Goal: Task Accomplishment & Management: Complete application form

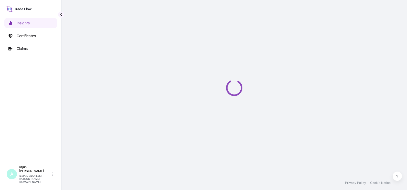
select select "2025"
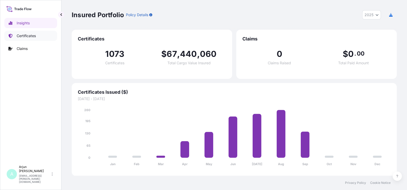
click at [25, 37] on p "Certificates" at bounding box center [26, 35] width 19 height 5
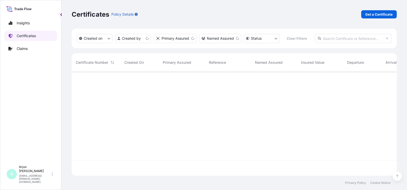
scroll to position [102, 320]
click at [373, 14] on p "Get a Certificate" at bounding box center [378, 14] width 27 height 5
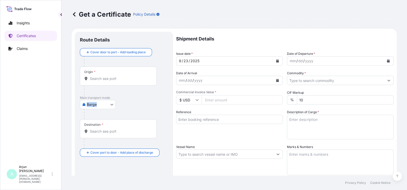
click at [112, 100] on div "Main transport mode Barge Air Barge Barge in Tow Rail Road Ocean Vessel" at bounding box center [124, 108] width 88 height 24
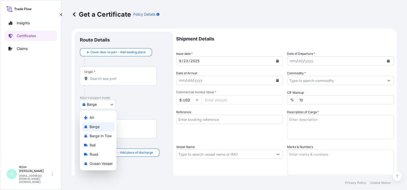
click at [112, 100] on body "Insights Certificates Claims A Arjun Ghadigaonkar arjun.ghadigaonkar@lubrizol.c…" at bounding box center [203, 95] width 407 height 190
click at [106, 160] on div "Ocean Vessel" at bounding box center [98, 163] width 33 height 9
select select "Ocean Vessel"
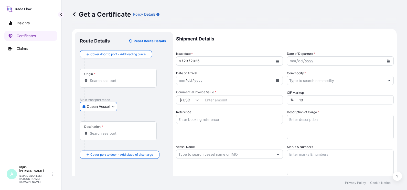
click at [144, 112] on div at bounding box center [126, 116] width 84 height 10
drag, startPoint x: 113, startPoint y: 84, endPoint x: 111, endPoint y: 81, distance: 3.8
click at [112, 84] on div "Origin *" at bounding box center [118, 78] width 77 height 19
click at [112, 83] on input "Origin *" at bounding box center [120, 80] width 60 height 5
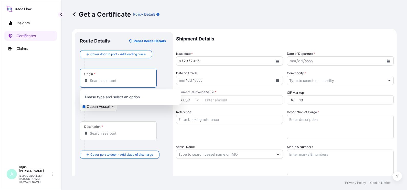
click at [110, 80] on input "Origin *" at bounding box center [120, 80] width 60 height 5
paste input "Le Havre, FRLEH"
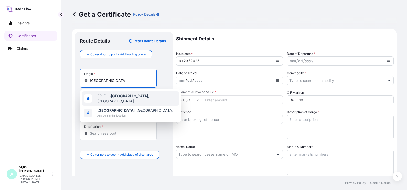
click at [115, 100] on div "FRLEH - Le Havre , France" at bounding box center [130, 98] width 97 height 14
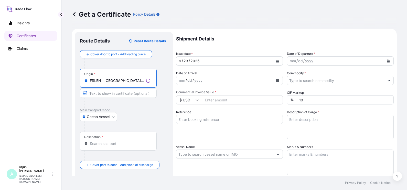
type input "FRLEH - Le Havre, France"
drag, startPoint x: 100, startPoint y: 140, endPoint x: 99, endPoint y: 144, distance: 4.0
click at [100, 140] on div "Destination *" at bounding box center [118, 141] width 77 height 19
click at [100, 141] on input "Destination *" at bounding box center [120, 143] width 60 height 5
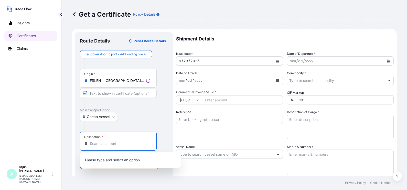
click at [98, 144] on input "Destination *" at bounding box center [120, 143] width 60 height 5
paste input "Jeddah"
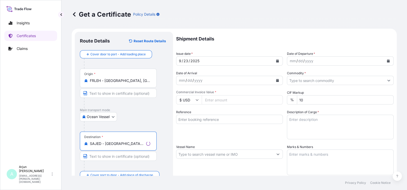
type input "SAJED - Jeddah, Saudi Arabia"
click at [141, 120] on div "Ocean Vessel Air Barge Barge in Tow Rail Road Ocean Vessel" at bounding box center [124, 116] width 88 height 9
click at [384, 57] on button "Calendar" at bounding box center [388, 61] width 8 height 8
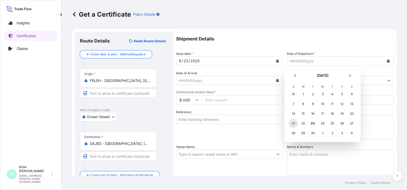
click at [294, 124] on div "21" at bounding box center [293, 123] width 9 height 9
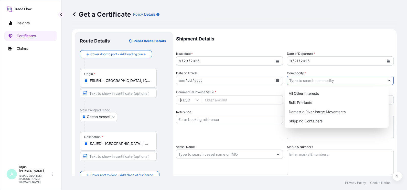
click at [310, 81] on input "Commodity *" at bounding box center [335, 80] width 97 height 9
click at [304, 103] on div "Bulk Products" at bounding box center [337, 102] width 100 height 9
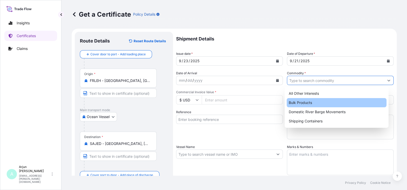
type input "Bulk Products"
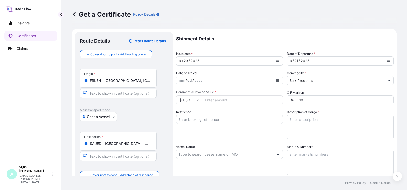
click at [235, 102] on input "Commercial Invoice Value *" at bounding box center [242, 99] width 81 height 9
paste input "64841.46"
type input "64841.46"
click at [213, 132] on div "Reference" at bounding box center [229, 125] width 107 height 30
drag, startPoint x: 215, startPoint y: 124, endPoint x: 218, endPoint y: 120, distance: 4.8
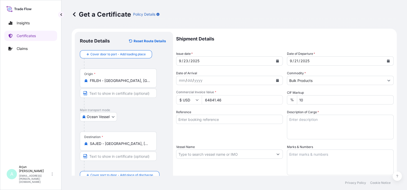
click at [216, 124] on div "Reference" at bounding box center [229, 125] width 107 height 30
click at [218, 120] on input "Reference" at bounding box center [229, 119] width 107 height 9
paste input "4503922115 + 86667359"
type input "4503922115 + 86667359"
click at [219, 133] on div "Reference 4503922115 + 86667359" at bounding box center [229, 125] width 107 height 30
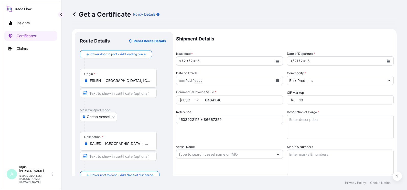
click at [303, 131] on textarea "Description of Cargo *" at bounding box center [340, 127] width 107 height 25
paste textarea "PRODUCT 104.40"
click at [358, 132] on textarea "PRODUCT 104.40 Materail" at bounding box center [340, 127] width 107 height 25
click at [306, 127] on textarea "PRODUCT 104.40 Material" at bounding box center [340, 127] width 107 height 25
click at [301, 129] on textarea "PRODUCT 104.40 Material" at bounding box center [340, 127] width 107 height 25
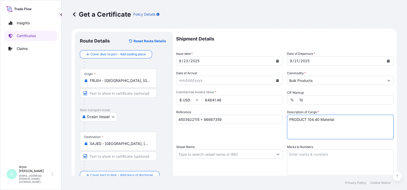
click at [310, 132] on textarea "PRODUCT 104.40 Material" at bounding box center [340, 127] width 107 height 25
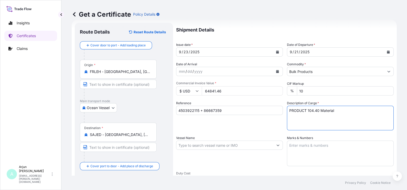
scroll to position [32, 0]
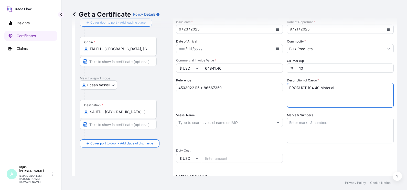
type textarea "PRODUCT 104.40 Material"
drag, startPoint x: 240, startPoint y: 138, endPoint x: 238, endPoint y: 135, distance: 3.6
click at [240, 139] on div "Vessel Name" at bounding box center [229, 128] width 107 height 31
click at [227, 118] on input "Vessel Name" at bounding box center [224, 122] width 97 height 9
paste input "PAGE"
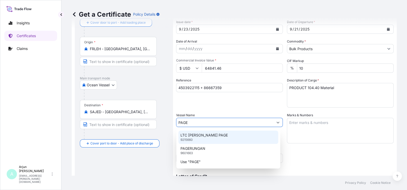
type input "PAGE"
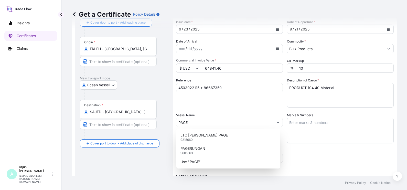
click at [205, 114] on div "Vessel Name PAGE" at bounding box center [229, 128] width 107 height 31
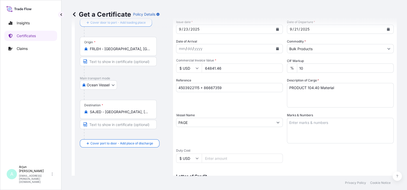
click at [306, 131] on textarea "Marks & Numbers" at bounding box center [340, 131] width 107 height 26
click at [307, 128] on textarea "Marks & Numbers" at bounding box center [340, 131] width 107 height 26
paste textarea "Bulk -PRODUCT 104.40 Product -PRODUCT 104.40 UTCU 492579-2 Seals: 0114244, 0114…"
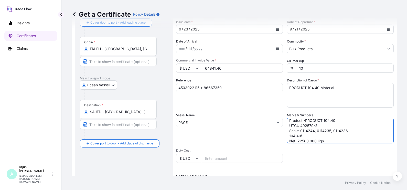
scroll to position [0, 0]
drag, startPoint x: 291, startPoint y: 134, endPoint x: 315, endPoint y: 133, distance: 24.3
click at [315, 133] on textarea "Bulk -PRODUCT 104.40 Product -PRODUCT 104.40 UTCU 492579-2 Seals: 0114244, 0114…" at bounding box center [340, 131] width 107 height 26
paste textarea "67435-7"
click at [305, 136] on textarea "Bulk -PRODUCT 104.40 Product -PRODUCT 104.40 UTCU 467435-7 Seals: 0114244, 0114…" at bounding box center [340, 131] width 107 height 26
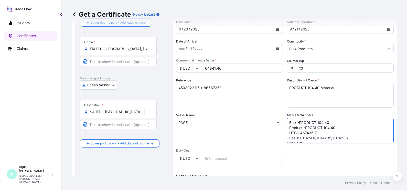
click at [305, 136] on textarea "Bulk -PRODUCT 104.40 Product -PRODUCT 104.40 UTCU 467435-7 Seals: 0114244, 0114…" at bounding box center [340, 131] width 107 height 26
paste textarea "487"
click at [321, 138] on textarea "Bulk -PRODUCT 104.40 Product -PRODUCT 104.40 UTCU 467435-7 Seals: 0114487, 0114…" at bounding box center [340, 131] width 107 height 26
paste textarea "488"
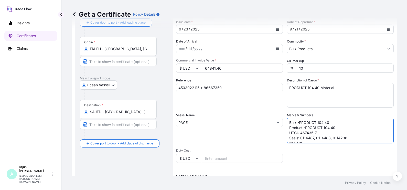
click at [336, 138] on textarea "Bulk -PRODUCT 104.40 Product -PRODUCT 104.40 UTCU 467435-7 Seals: 0114487, 0114…" at bounding box center [340, 131] width 107 height 26
paste textarea "489"
click at [328, 139] on textarea "Bulk -PRODUCT 104.40 Product -PRODUCT 104.40 UTCU 467435-7 Seals: 0114487, 0114…" at bounding box center [340, 131] width 107 height 26
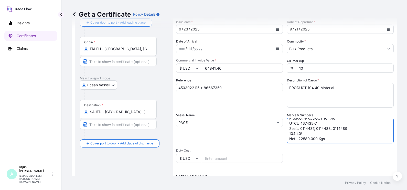
type textarea "Bulk -PRODUCT 104.40 Product -PRODUCT 104.40 UTCU 467435-7 Seals: 0114487, 0114…"
click at [335, 144] on div "Shipment Details Issue date * 9 / 23 / 2025 Date of Departure * 9 / 21 / 2025 D…" at bounding box center [285, 122] width 218 height 244
click at [334, 130] on textarea "Bulk -PRODUCT 104.40 Product -PRODUCT 104.40 UTCU 467435-7 Seals: 0114487, 0114…" at bounding box center [340, 131] width 107 height 26
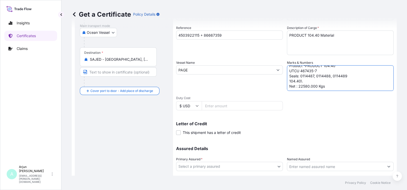
scroll to position [117, 0]
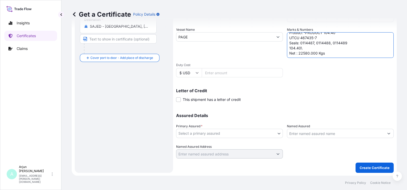
click at [225, 128] on div "Primary Assured * Select a primary assured" at bounding box center [229, 131] width 107 height 14
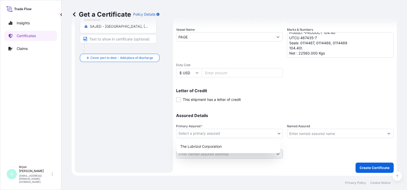
click at [222, 135] on body "Insights Certificates Claims A Arjun Ghadigaonkar arjun.ghadigaonkar@lubrizol.c…" at bounding box center [203, 95] width 407 height 190
click at [214, 146] on div "The Lubrizol Corporation" at bounding box center [228, 146] width 100 height 9
select select "31566"
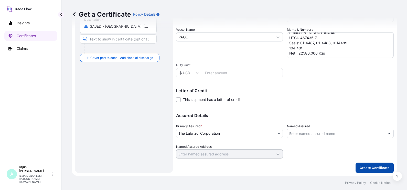
click at [362, 167] on p "Create Certificate" at bounding box center [375, 167] width 30 height 5
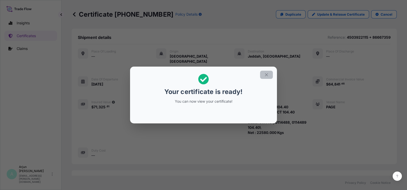
click at [269, 76] on button "button" at bounding box center [266, 75] width 13 height 8
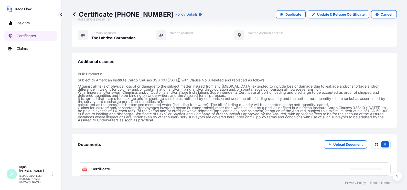
scroll to position [195, 0]
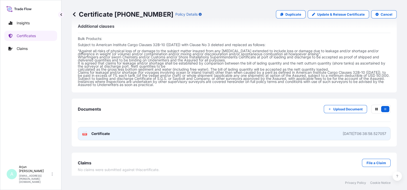
click at [117, 129] on link "PDF Certificate 2025-09-23T06:38:58.527057" at bounding box center [234, 133] width 313 height 13
